Goal: Subscribe to service/newsletter

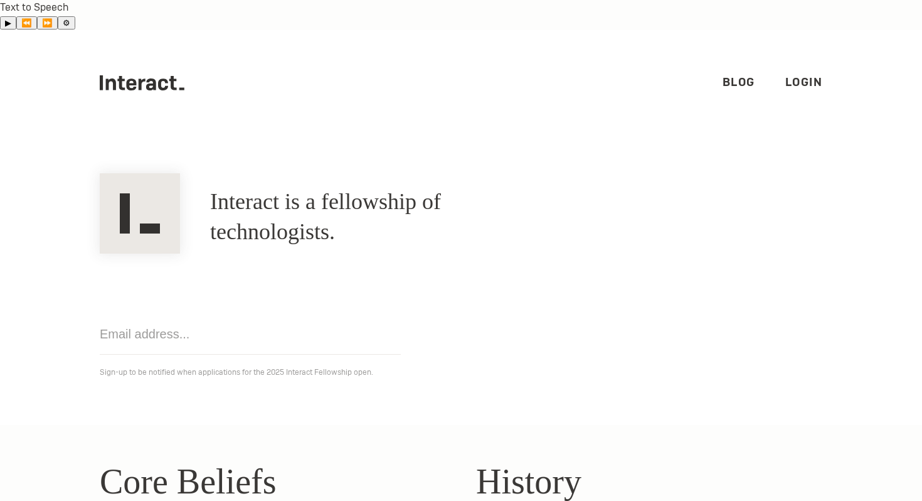
scroll to position [61, 0]
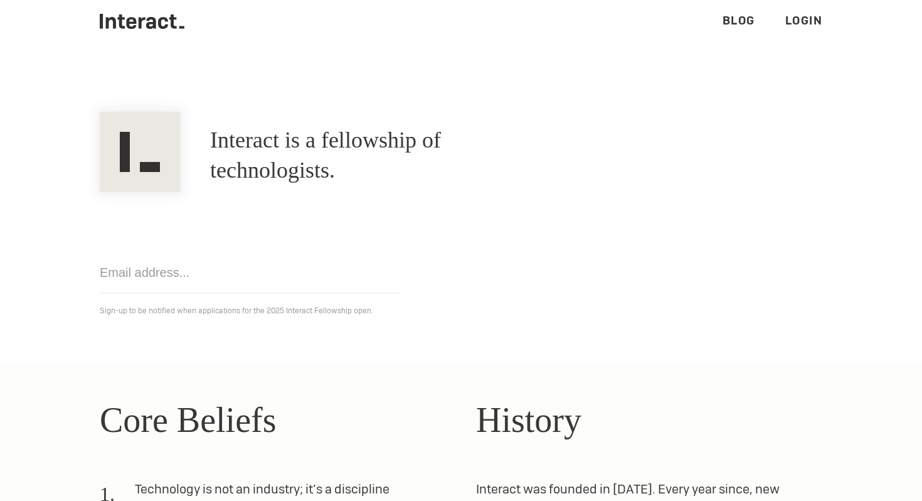
click at [225, 256] on input "email" at bounding box center [250, 272] width 301 height 41
type input "[EMAIL_ADDRESS][DOMAIN_NAME]"
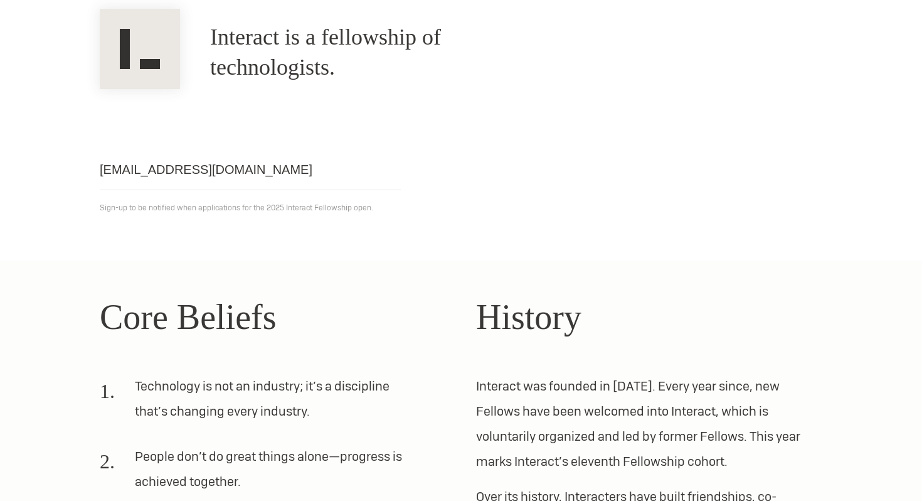
scroll to position [14, 0]
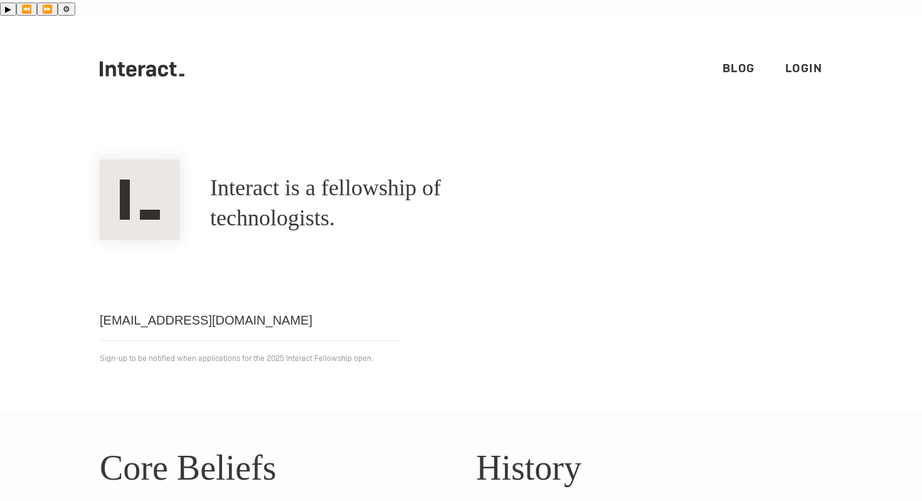
click at [238, 351] on p "Sign-up to be notified when applications for the 2025 Interact Fellowship open." at bounding box center [461, 358] width 723 height 15
click at [241, 300] on input "[EMAIL_ADDRESS][DOMAIN_NAME]" at bounding box center [250, 320] width 301 height 41
click at [371, 245] on div "[EMAIL_ADDRESS][DOMAIN_NAME] Get notified Sign-up to be notified when applicati…" at bounding box center [461, 303] width 753 height 126
click at [383, 300] on input "[EMAIL_ADDRESS][DOMAIN_NAME]" at bounding box center [250, 320] width 301 height 41
click at [429, 290] on div "[EMAIL_ADDRESS][DOMAIN_NAME] Get notified Sign-up to be notified when applicati…" at bounding box center [461, 303] width 753 height 126
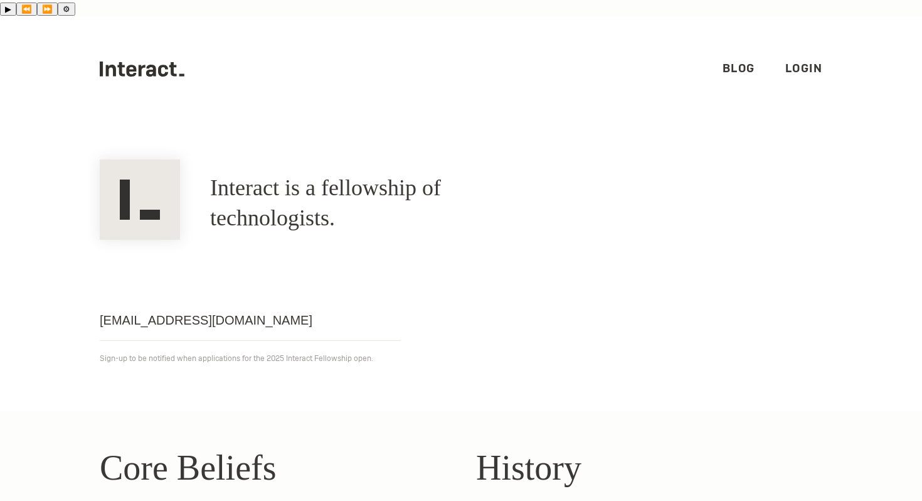
click at [475, 284] on div "[EMAIL_ADDRESS][DOMAIN_NAME] Get notified Sign-up to be notified when applicati…" at bounding box center [461, 303] width 753 height 126
click at [132, 65] on icon at bounding box center [131, 71] width 10 height 12
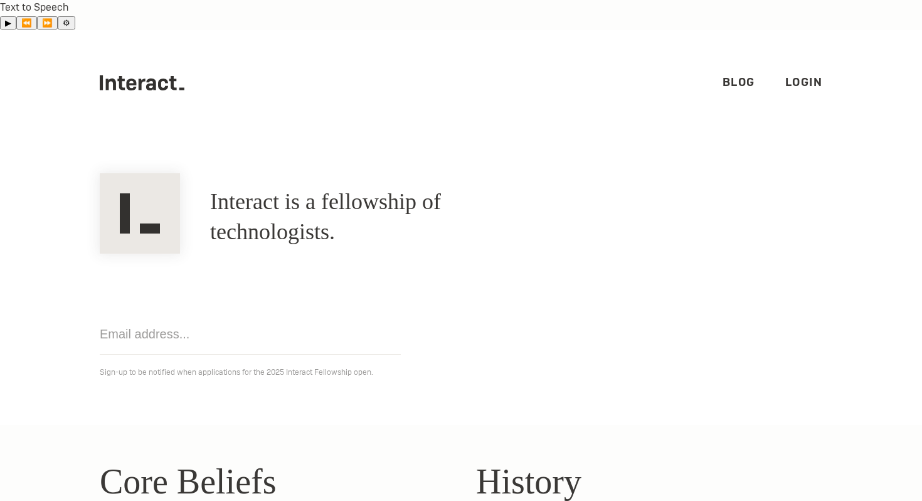
click at [200, 314] on input "email" at bounding box center [250, 334] width 301 height 41
type input "[EMAIL_ADDRESS][DOMAIN_NAME]"
click at [163, 353] on section "Interact is a fellowship of technologists. A fellowship of technologists. [EMAI…" at bounding box center [461, 280] width 922 height 289
click at [341, 314] on input "[EMAIL_ADDRESS][DOMAIN_NAME]" at bounding box center [250, 334] width 301 height 41
click at [292, 78] on ul ".cls-1{fill:#33312f;} interact-brand-logotype-black Blog Login" at bounding box center [461, 82] width 723 height 105
